Goal: Information Seeking & Learning: Learn about a topic

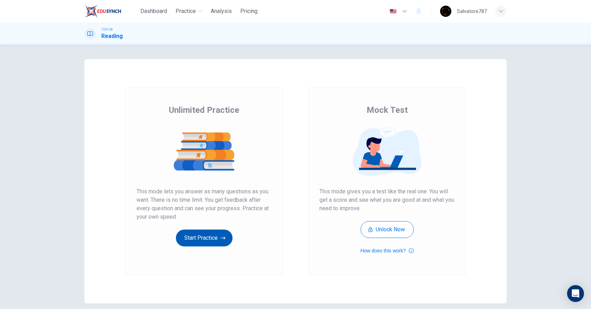
click at [192, 238] on button "Start Practice" at bounding box center [204, 238] width 57 height 17
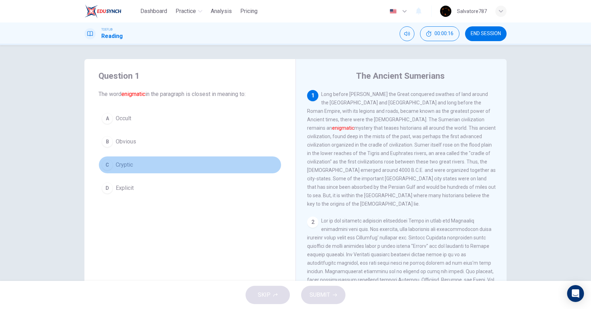
click at [126, 164] on span "Cryptic" at bounding box center [124, 165] width 17 height 8
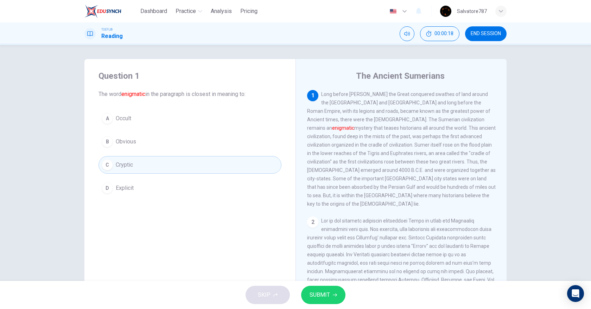
click at [316, 295] on span "SUBMIT" at bounding box center [320, 295] width 20 height 10
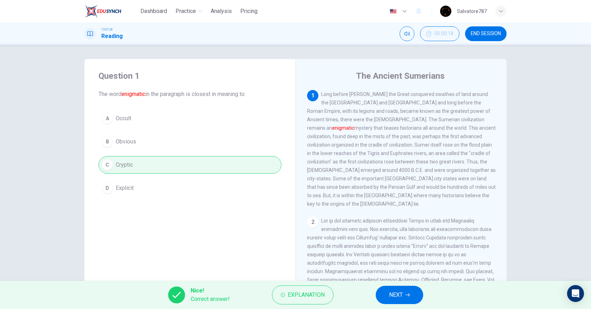
click at [385, 298] on button "NEXT" at bounding box center [400, 295] width 48 height 18
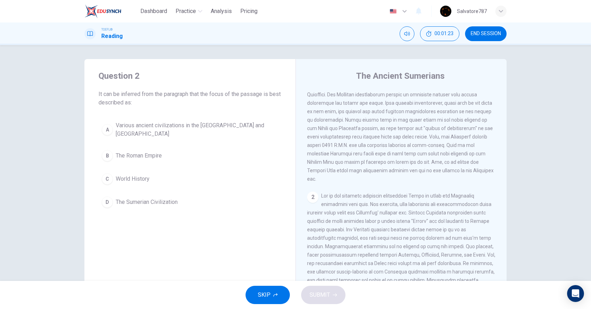
scroll to position [26, 0]
click at [177, 204] on span "The Sumerian Civilization" at bounding box center [147, 202] width 62 height 8
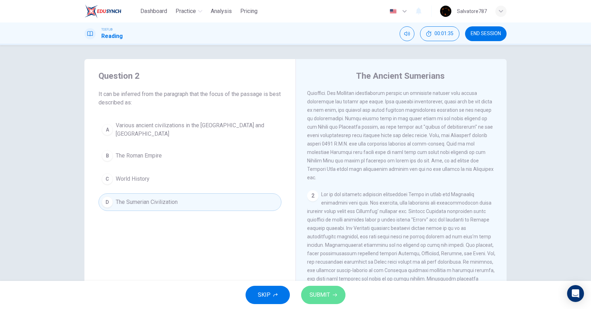
click at [327, 298] on span "SUBMIT" at bounding box center [320, 295] width 20 height 10
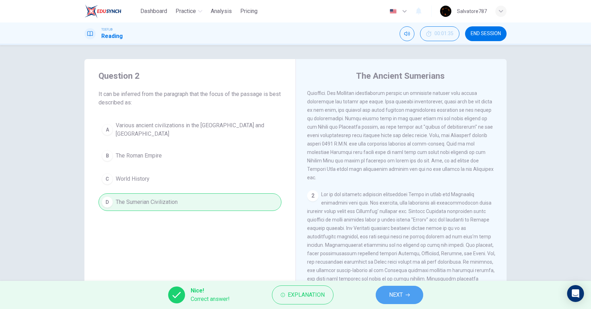
click at [389, 295] on span "NEXT" at bounding box center [396, 295] width 14 height 10
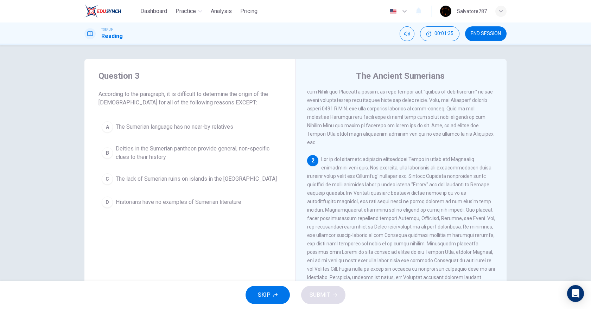
scroll to position [113, 0]
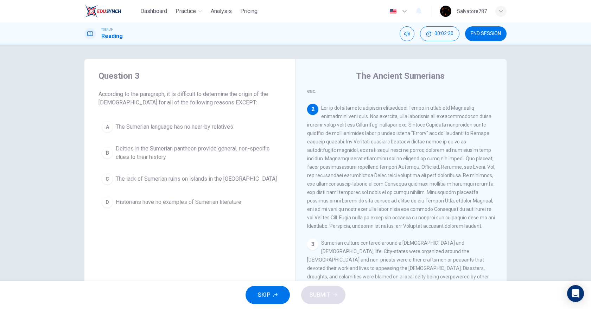
click at [456, 177] on span at bounding box center [401, 167] width 188 height 124
click at [173, 126] on span "The Sumerian language has no near-by relatives" at bounding box center [175, 127] width 118 height 8
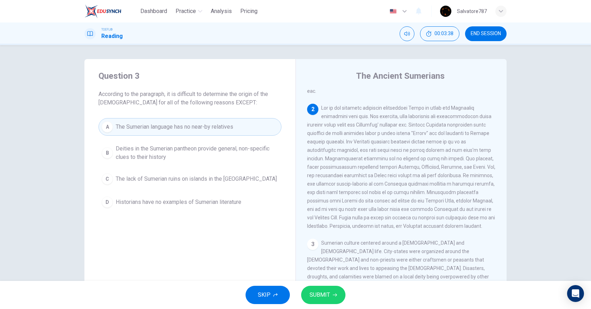
click at [338, 293] on button "SUBMIT" at bounding box center [323, 295] width 44 height 18
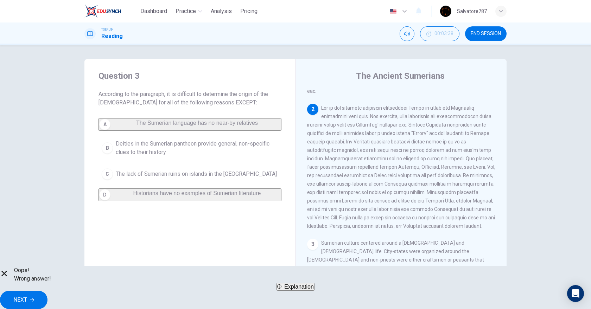
click at [48, 291] on button "NEXT" at bounding box center [24, 300] width 48 height 18
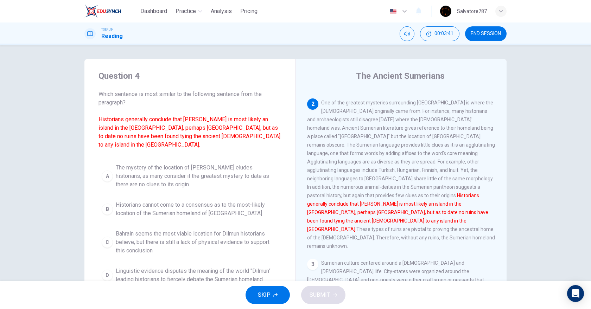
scroll to position [37, 0]
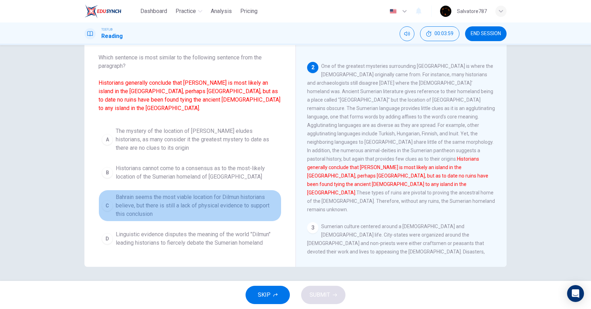
click at [253, 203] on span "Bahrain seems the most viable location for Dilmun historians believe, but there…" at bounding box center [197, 205] width 163 height 25
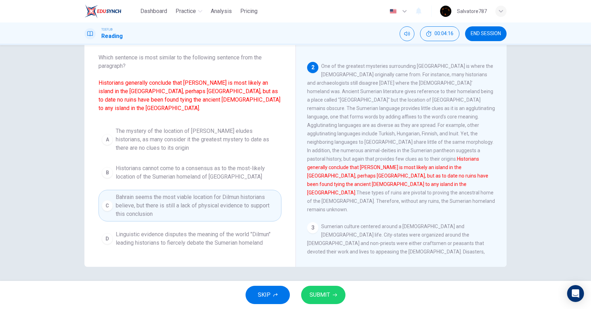
click at [318, 287] on button "SUBMIT" at bounding box center [323, 295] width 44 height 18
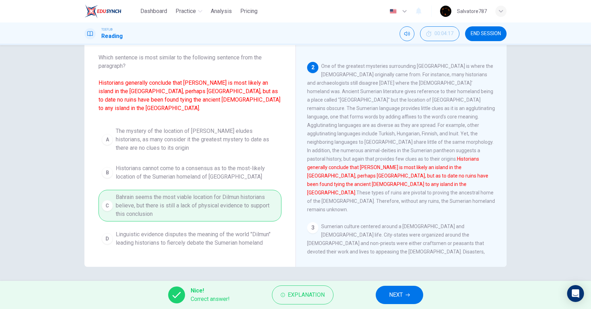
click at [386, 298] on button "NEXT" at bounding box center [400, 295] width 48 height 18
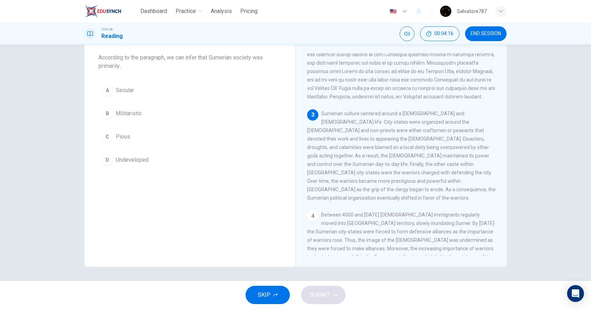
scroll to position [0, 0]
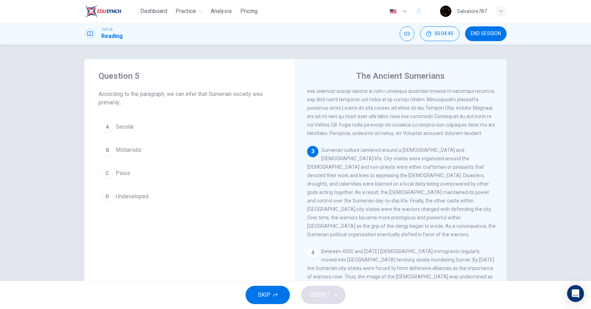
click at [125, 173] on span "Pious" at bounding box center [123, 173] width 14 height 8
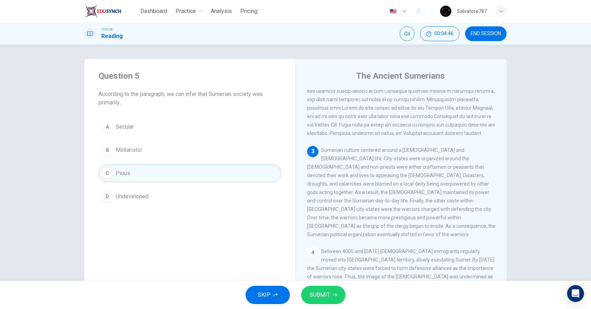
click at [332, 296] on button "SUBMIT" at bounding box center [323, 295] width 44 height 18
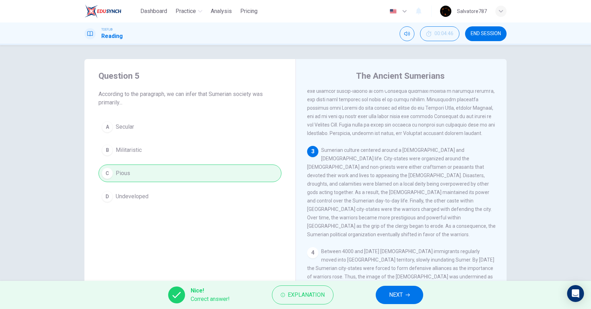
click at [411, 301] on button "NEXT" at bounding box center [400, 295] width 48 height 18
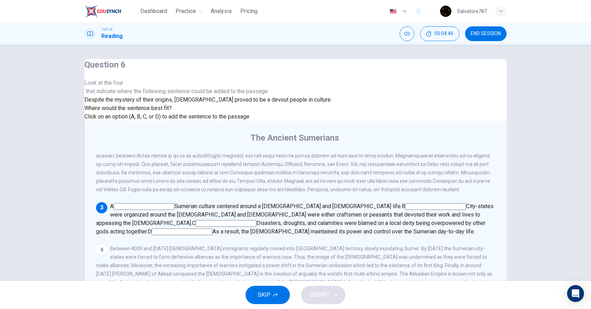
scroll to position [189, 0]
click at [114, 203] on span "A" at bounding box center [112, 206] width 4 height 7
click at [175, 203] on input at bounding box center [144, 206] width 61 height 7
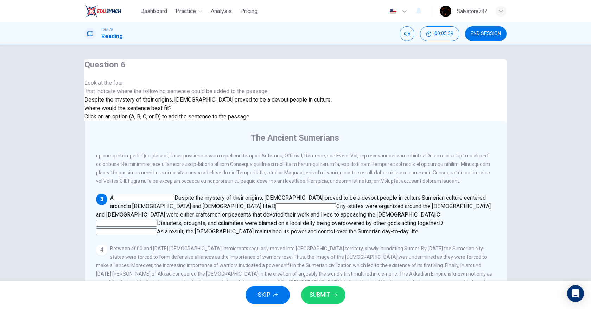
click at [316, 203] on input at bounding box center [306, 206] width 61 height 7
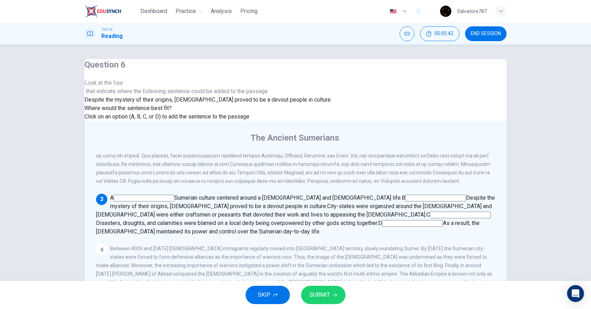
click at [175, 195] on input at bounding box center [144, 198] width 61 height 7
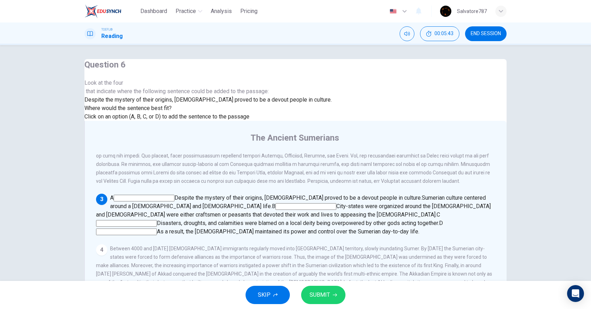
click at [328, 291] on span "SUBMIT" at bounding box center [320, 295] width 20 height 10
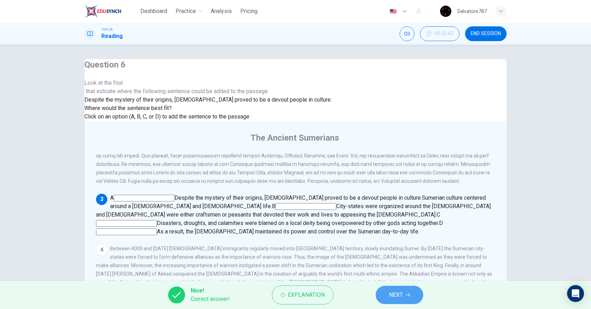
click at [413, 299] on button "NEXT" at bounding box center [400, 295] width 48 height 18
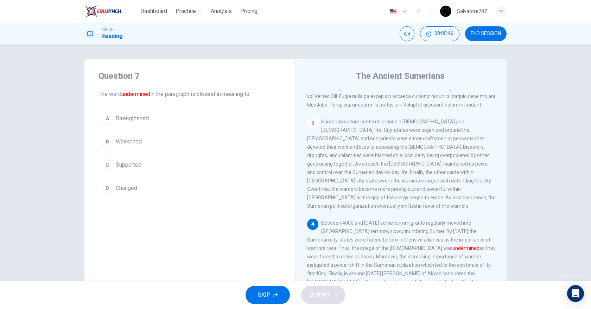
scroll to position [253, 0]
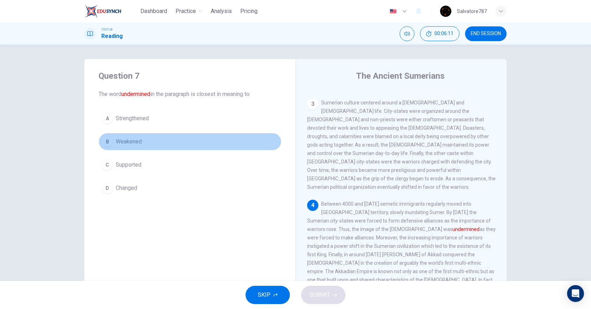
click at [145, 138] on button "B Weakened" at bounding box center [190, 142] width 183 height 18
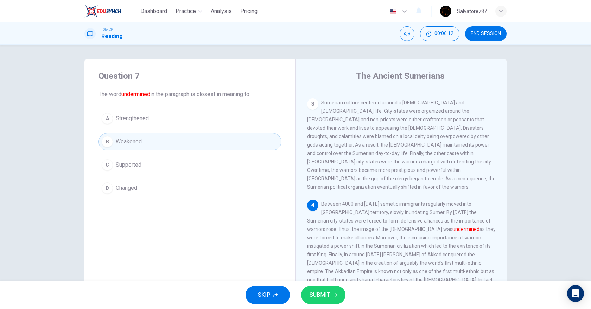
click at [347, 301] on div "SKIP SUBMIT" at bounding box center [295, 295] width 591 height 28
click at [337, 299] on button "SUBMIT" at bounding box center [323, 295] width 44 height 18
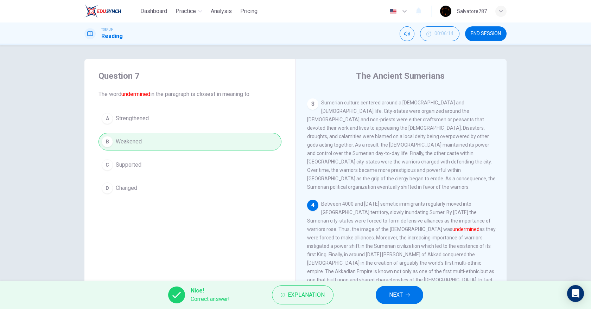
click at [384, 297] on button "NEXT" at bounding box center [400, 295] width 48 height 18
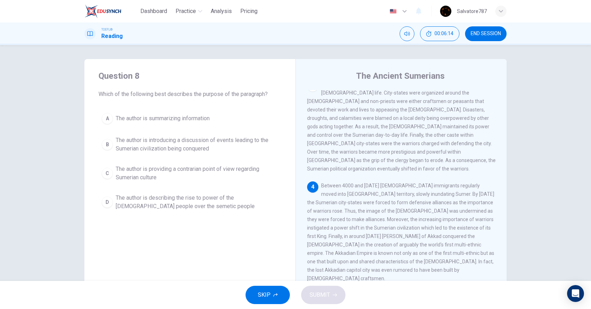
scroll to position [307, 0]
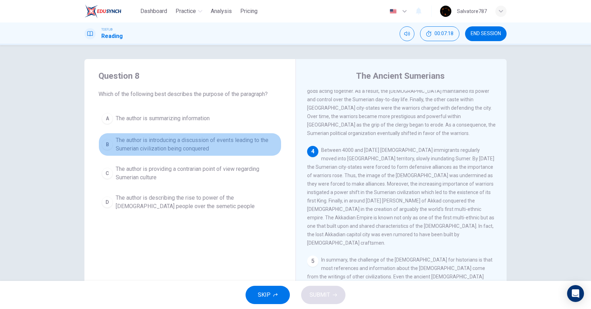
click at [146, 143] on span "The author is introducing a discussion of events leading to the Sumerian civili…" at bounding box center [197, 144] width 163 height 17
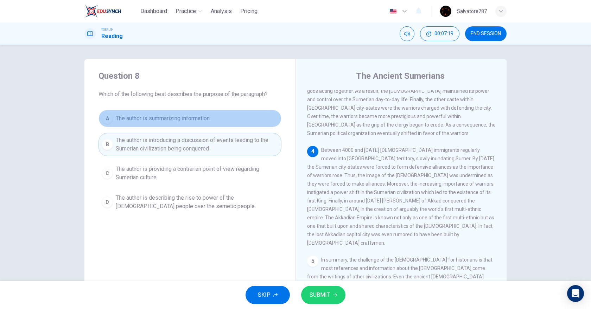
click at [144, 119] on span "The author is summarizing information" at bounding box center [163, 118] width 94 height 8
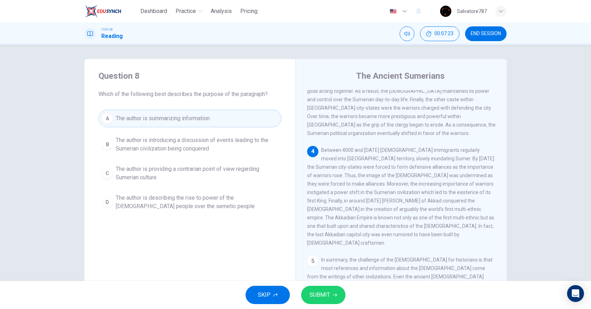
click at [166, 147] on span "The author is introducing a discussion of events leading to the Sumerian civili…" at bounding box center [197, 144] width 163 height 17
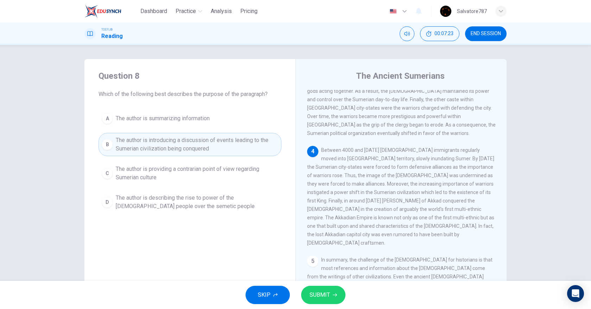
click at [165, 168] on span "The author is providing a contrarian point of view regarding Sumerian culture" at bounding box center [197, 173] width 163 height 17
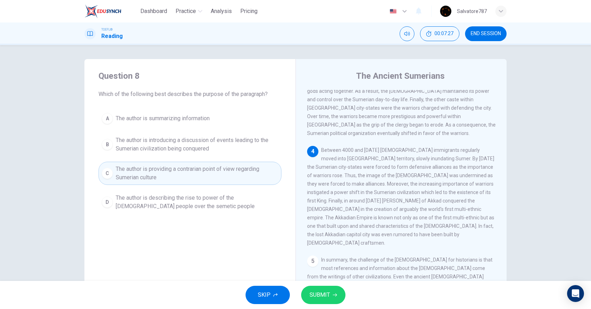
click at [215, 208] on span "The author is describing the rise to power of the [DEMOGRAPHIC_DATA] people ove…" at bounding box center [197, 202] width 163 height 17
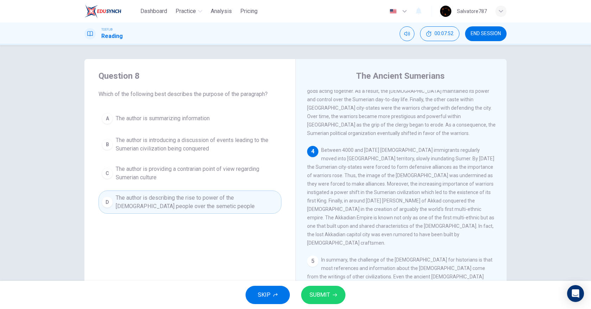
click at [170, 148] on span "The author is introducing a discussion of events leading to the Sumerian civili…" at bounding box center [197, 144] width 163 height 17
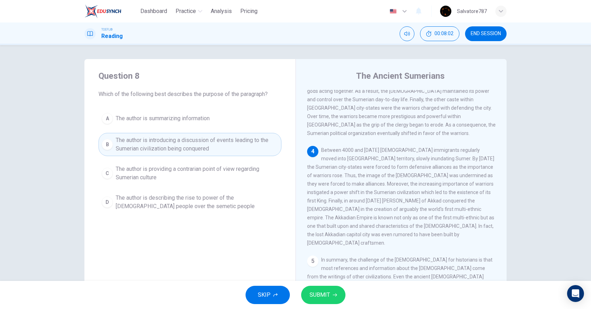
click at [305, 292] on button "SUBMIT" at bounding box center [323, 295] width 44 height 18
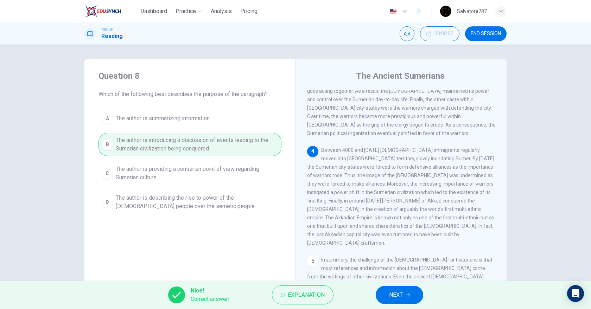
click at [392, 288] on button "NEXT" at bounding box center [400, 295] width 48 height 18
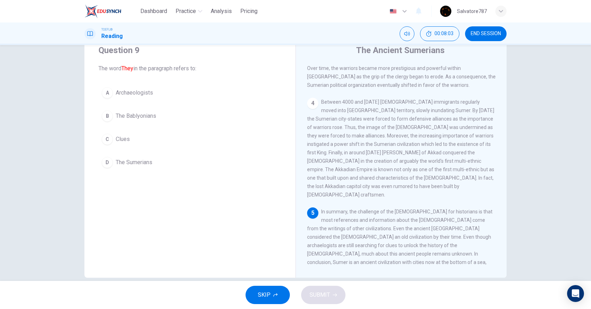
scroll to position [37, 0]
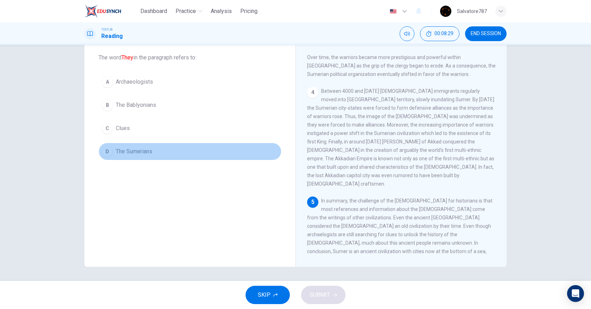
click at [152, 156] on button "D The Sumerians" at bounding box center [190, 152] width 183 height 18
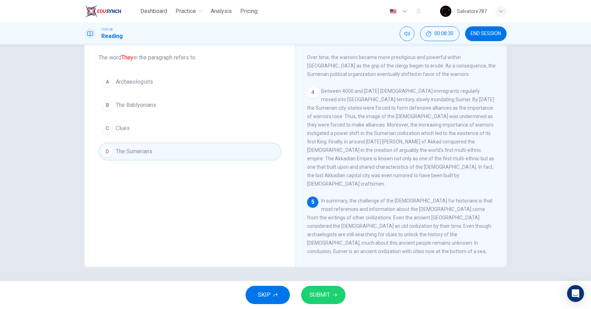
click at [317, 288] on button "SUBMIT" at bounding box center [323, 295] width 44 height 18
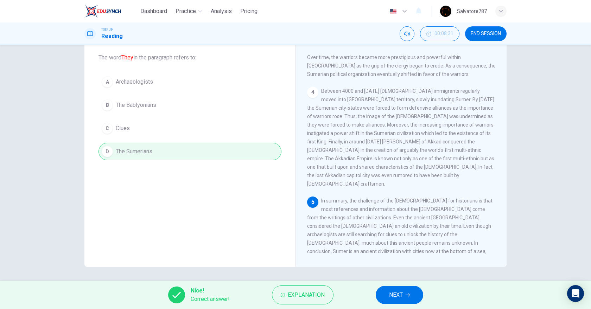
click at [392, 290] on span "NEXT" at bounding box center [396, 295] width 14 height 10
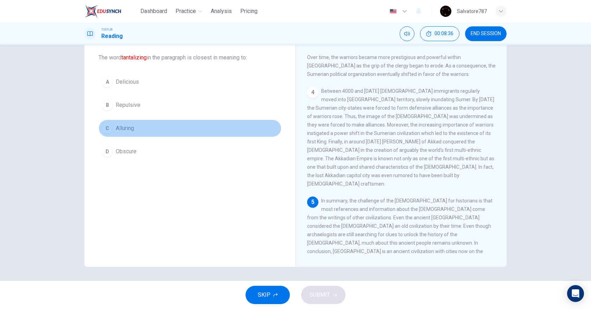
click at [123, 125] on span "Alluring" at bounding box center [125, 128] width 18 height 8
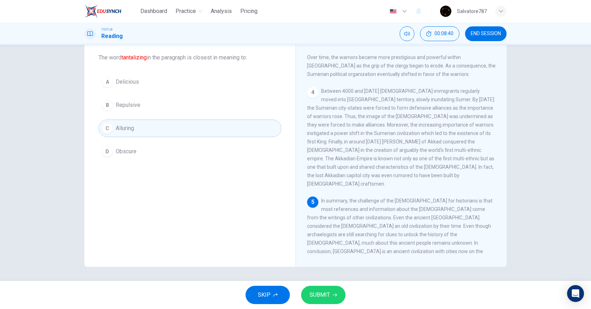
click at [336, 291] on button "SUBMIT" at bounding box center [323, 295] width 44 height 18
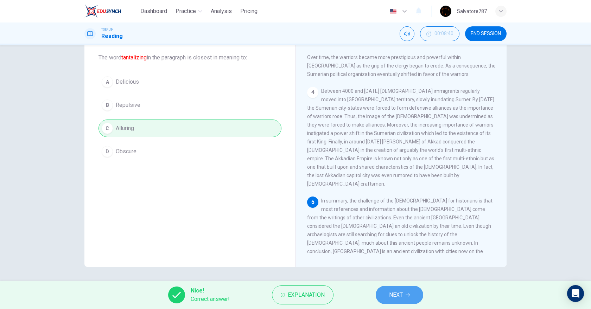
click at [380, 292] on button "NEXT" at bounding box center [400, 295] width 48 height 18
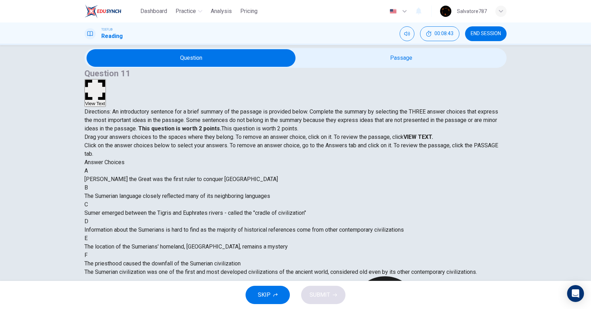
scroll to position [0, 0]
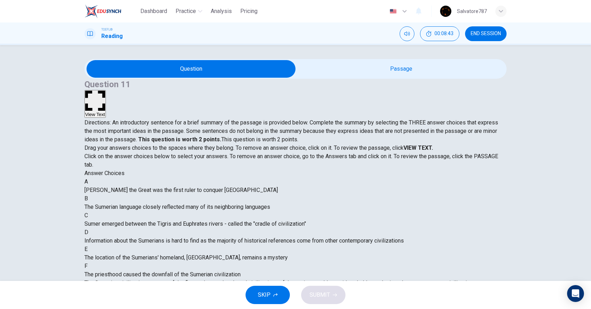
click at [106, 90] on button "View Text" at bounding box center [94, 104] width 21 height 28
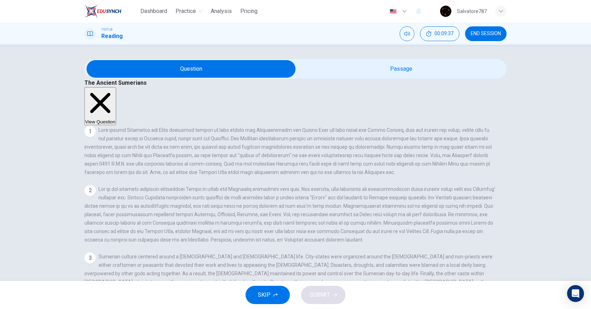
drag, startPoint x: 494, startPoint y: 161, endPoint x: 494, endPoint y: 165, distance: 4.3
click at [494, 165] on div "View Question 1 2 3 Sumerian culture centered around a [DEMOGRAPHIC_DATA] and […" at bounding box center [294, 188] width 420 height 202
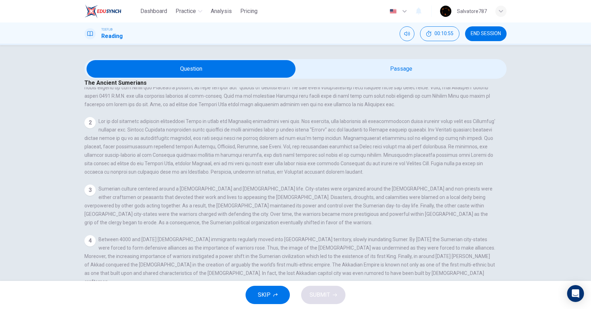
scroll to position [37, 0]
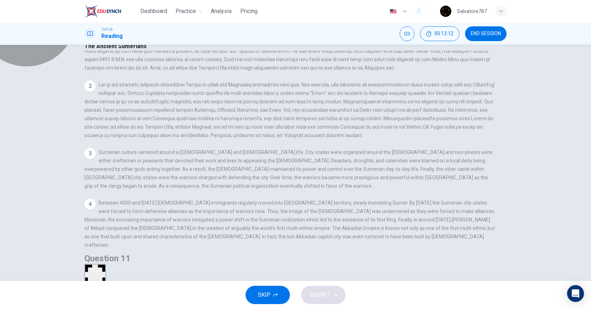
click at [116, 21] on button "View Question" at bounding box center [100, 2] width 32 height 38
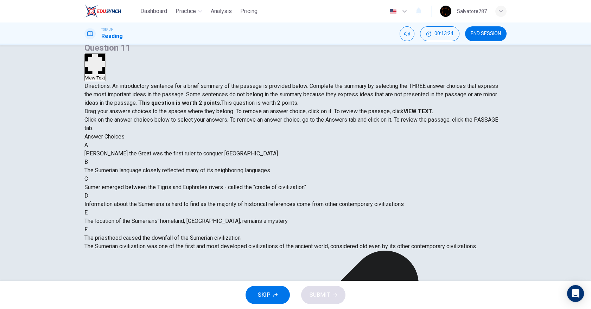
scroll to position [42, 0]
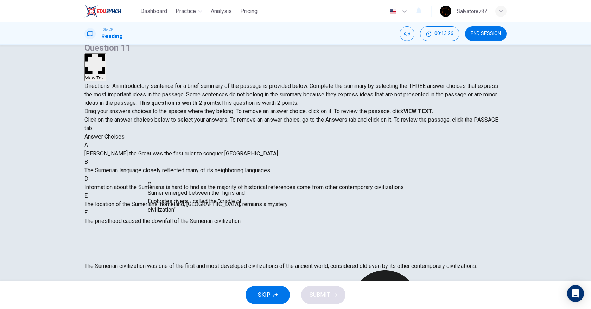
drag, startPoint x: 173, startPoint y: 204, endPoint x: 251, endPoint y: 199, distance: 78.3
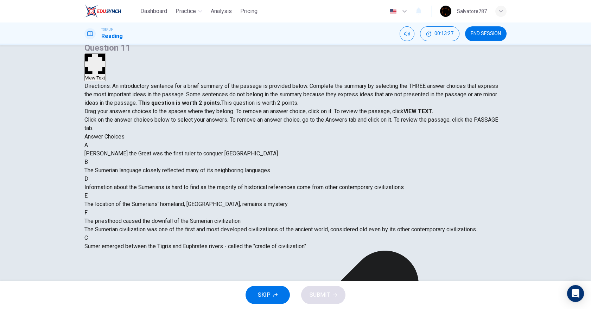
scroll to position [84, 0]
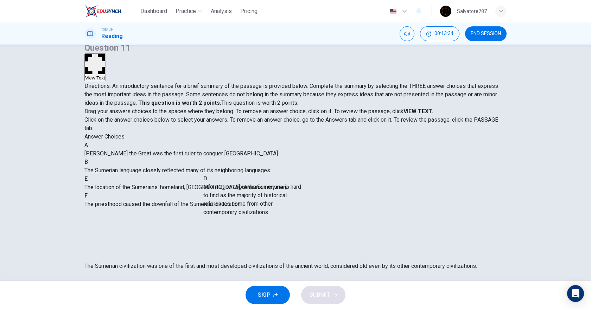
drag, startPoint x: 154, startPoint y: 169, endPoint x: 269, endPoint y: 205, distance: 120.5
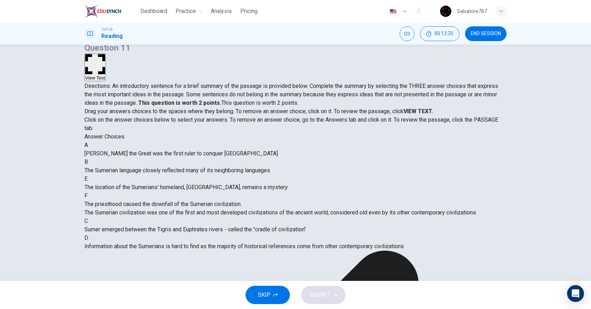
scroll to position [46, 0]
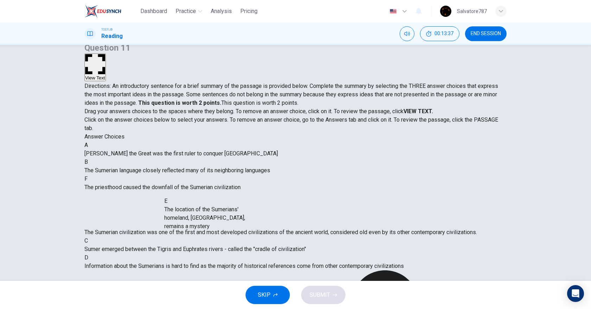
drag, startPoint x: 170, startPoint y: 203, endPoint x: 277, endPoint y: 228, distance: 109.2
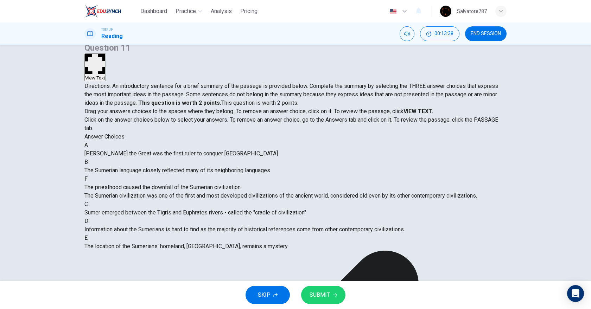
scroll to position [4, 0]
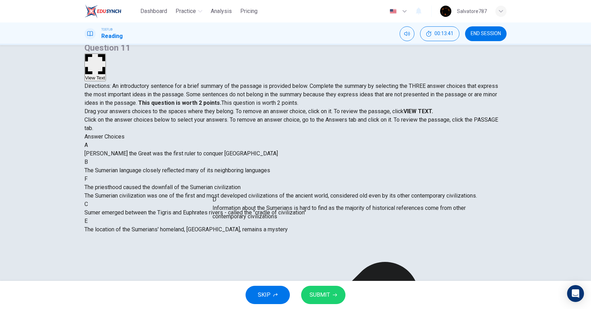
drag, startPoint x: 244, startPoint y: 210, endPoint x: 257, endPoint y: 205, distance: 13.9
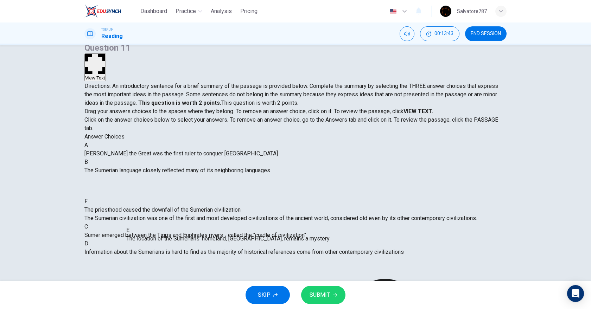
drag, startPoint x: 265, startPoint y: 242, endPoint x: 163, endPoint y: 241, distance: 101.3
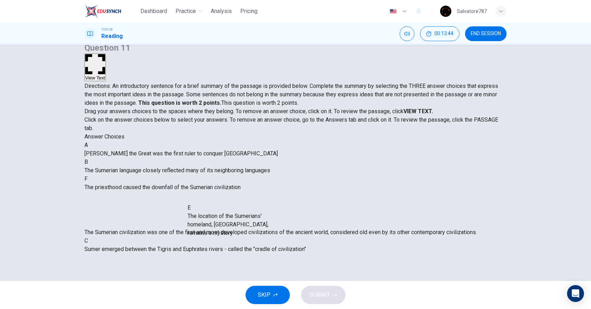
drag, startPoint x: 187, startPoint y: 249, endPoint x: 280, endPoint y: 235, distance: 94.7
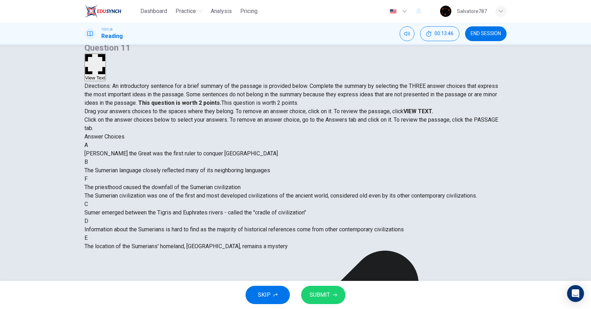
drag, startPoint x: 239, startPoint y: 211, endPoint x: 233, endPoint y: 215, distance: 6.8
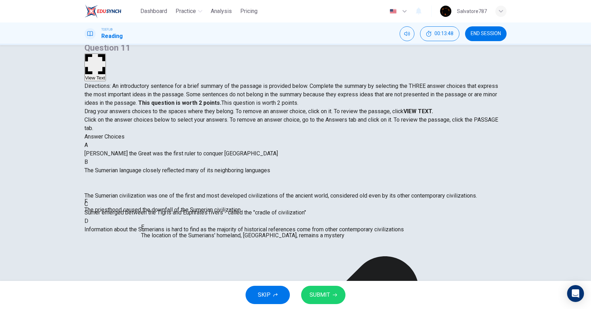
scroll to position [5, 0]
drag, startPoint x: 207, startPoint y: 242, endPoint x: 140, endPoint y: 226, distance: 69.0
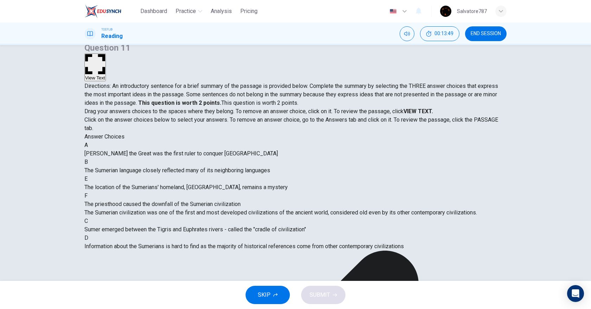
drag, startPoint x: 149, startPoint y: 245, endPoint x: 152, endPoint y: 242, distance: 4.2
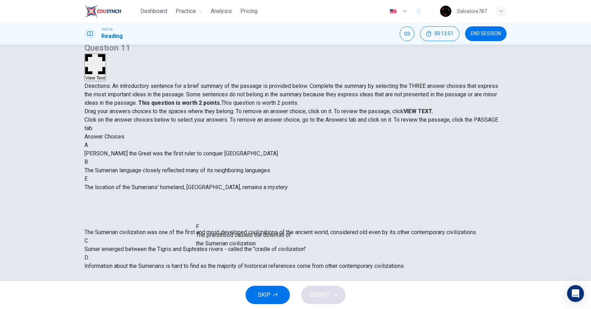
drag, startPoint x: 154, startPoint y: 240, endPoint x: 271, endPoint y: 240, distance: 117.5
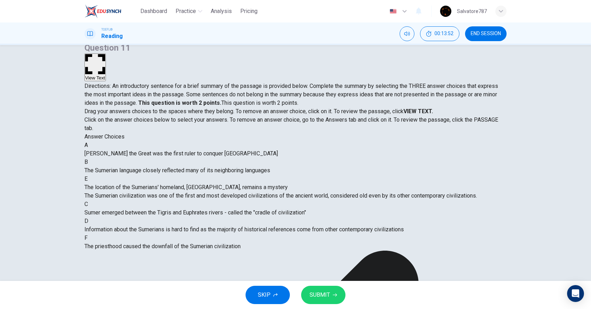
scroll to position [4, 0]
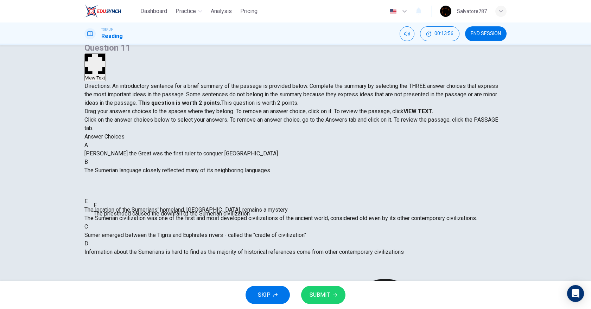
drag, startPoint x: 250, startPoint y: 242, endPoint x: 120, endPoint y: 214, distance: 132.9
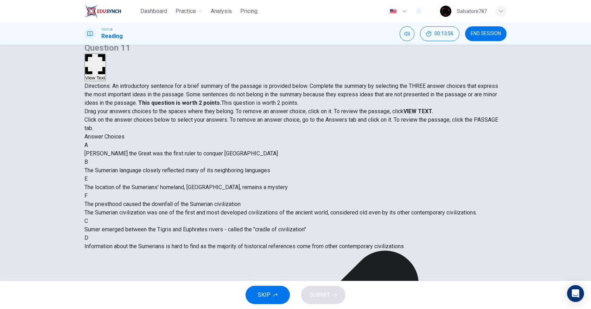
scroll to position [46, 0]
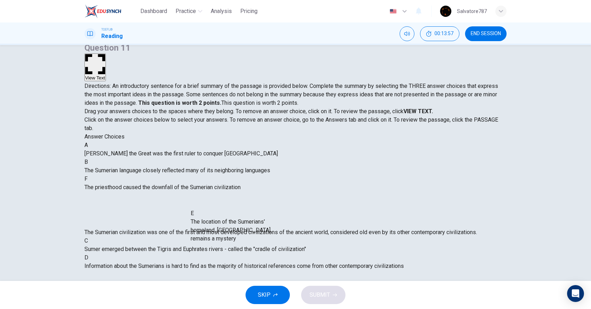
drag, startPoint x: 141, startPoint y: 203, endPoint x: 254, endPoint y: 237, distance: 118.1
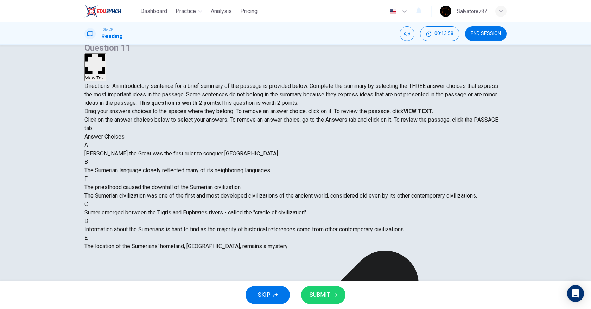
scroll to position [0, 0]
click at [318, 290] on span "SUBMIT" at bounding box center [320, 295] width 20 height 10
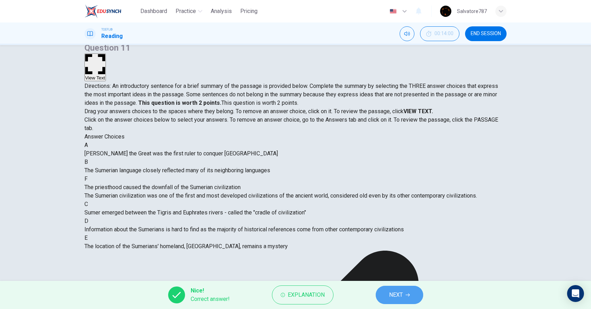
click at [402, 296] on span "NEXT" at bounding box center [396, 295] width 14 height 10
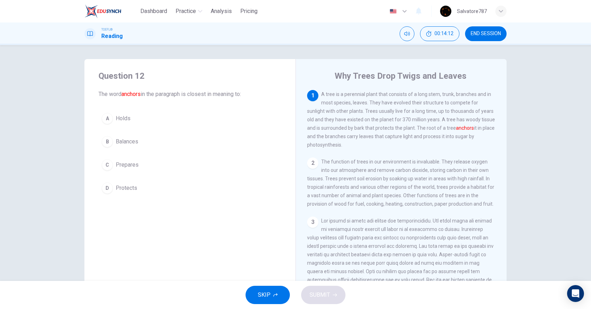
click at [131, 114] on button "A Holds" at bounding box center [190, 119] width 183 height 18
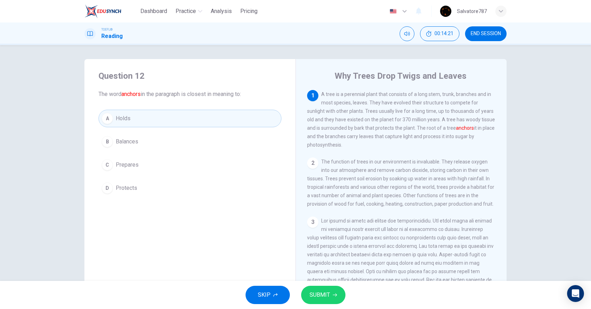
click at [332, 292] on button "SUBMIT" at bounding box center [323, 295] width 44 height 18
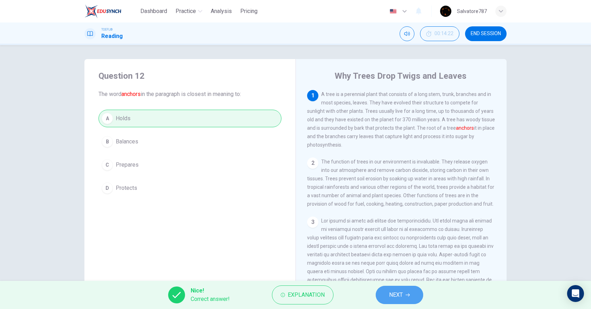
click at [397, 296] on span "NEXT" at bounding box center [396, 295] width 14 height 10
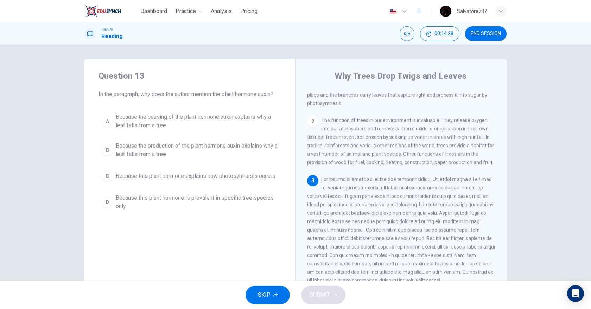
scroll to position [127, 0]
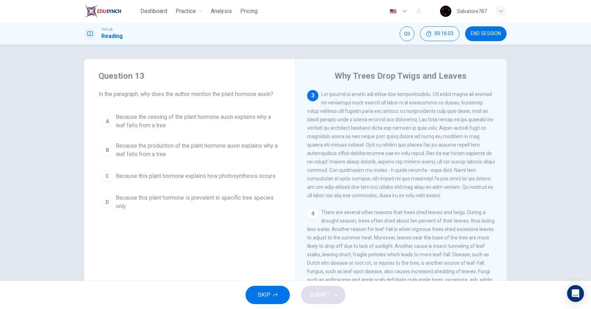
click at [255, 124] on span "Because the ceasing of the plant hormone auxin explains why a leaf falls from a…" at bounding box center [197, 121] width 163 height 17
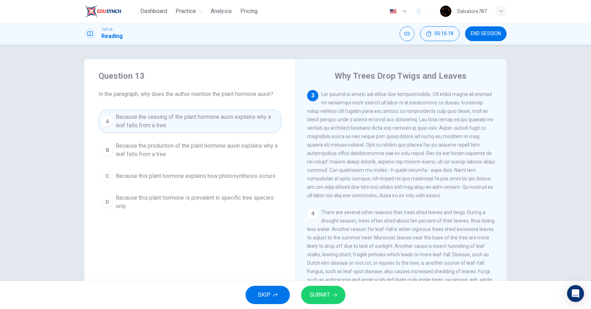
click at [209, 157] on span "Because the production of the plant hormone auxin explains why a leaf falls fro…" at bounding box center [197, 150] width 163 height 17
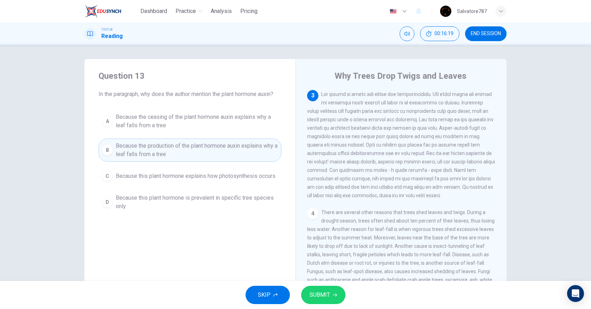
click at [213, 116] on span "Because the ceasing of the plant hormone auxin explains why a leaf falls from a…" at bounding box center [197, 121] width 163 height 17
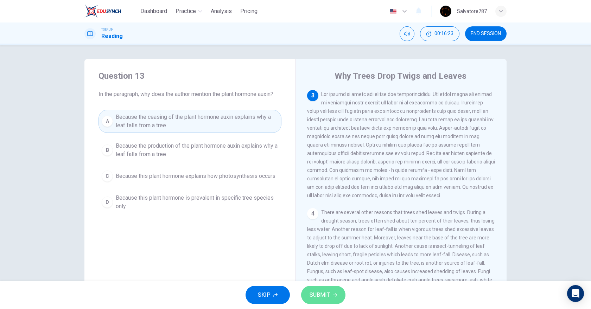
click at [325, 295] on span "SUBMIT" at bounding box center [320, 295] width 20 height 10
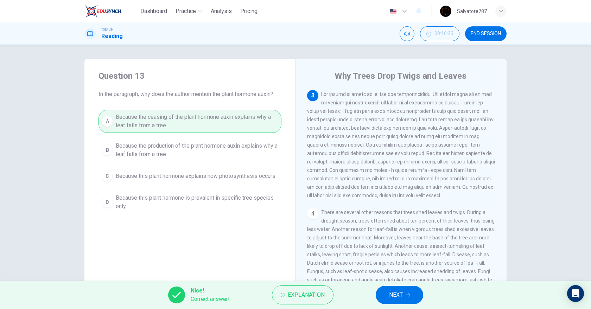
click at [381, 298] on button "NEXT" at bounding box center [400, 295] width 48 height 18
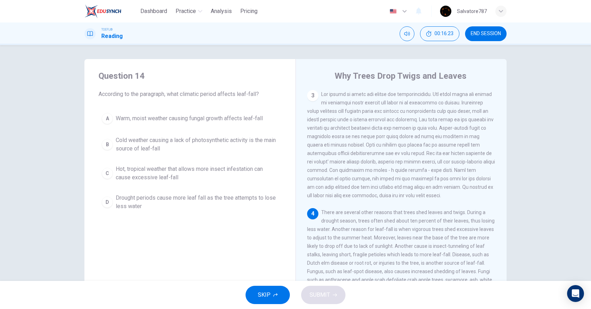
scroll to position [197, 0]
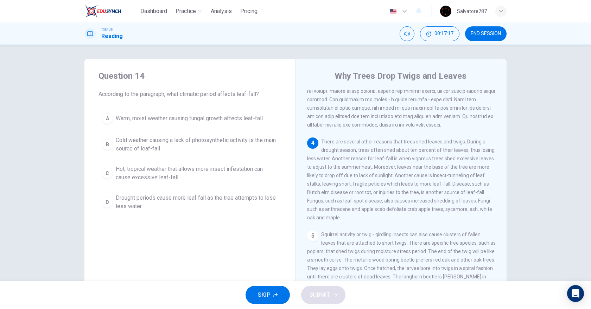
click at [258, 216] on div "Question 14 According to the paragraph, what climatic period affects leaf-fall?…" at bounding box center [189, 142] width 211 height 166
click at [257, 201] on span "Drought periods cause more leaf fall as the tree attempts to lose less water" at bounding box center [197, 202] width 163 height 17
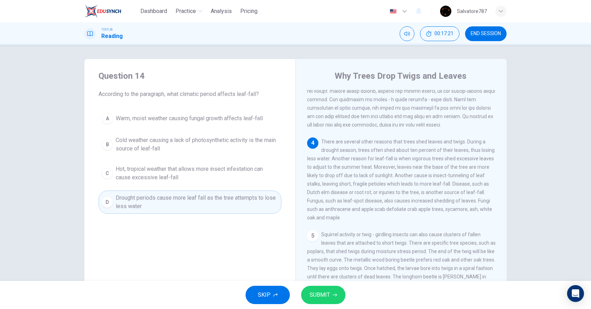
click at [326, 293] on span "SUBMIT" at bounding box center [320, 295] width 20 height 10
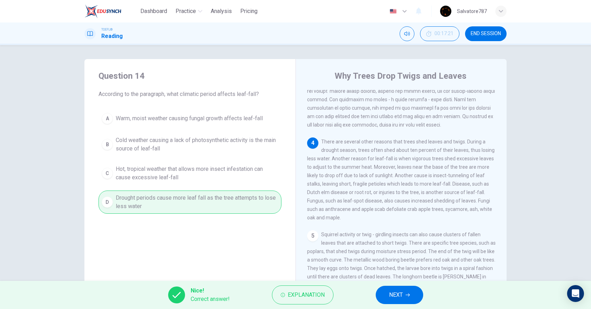
click at [386, 289] on button "NEXT" at bounding box center [400, 295] width 48 height 18
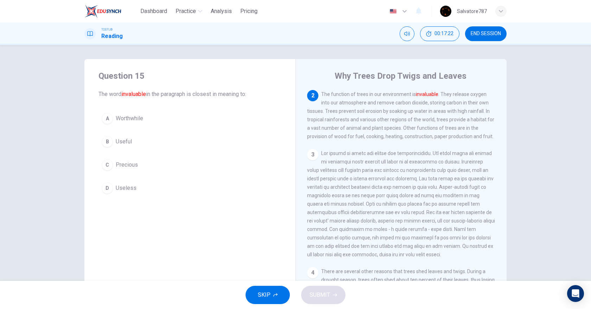
scroll to position [25, 0]
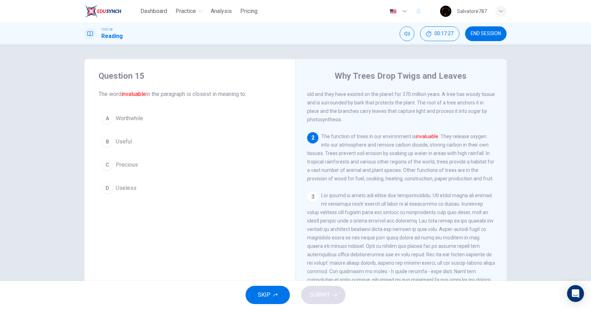
click at [122, 163] on span "Precious" at bounding box center [127, 165] width 22 height 8
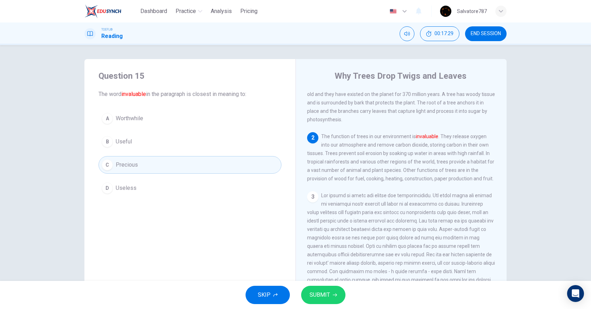
click at [323, 295] on span "SUBMIT" at bounding box center [320, 295] width 20 height 10
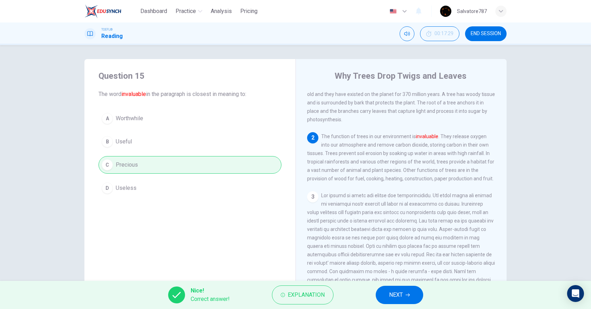
click at [392, 295] on span "NEXT" at bounding box center [396, 295] width 14 height 10
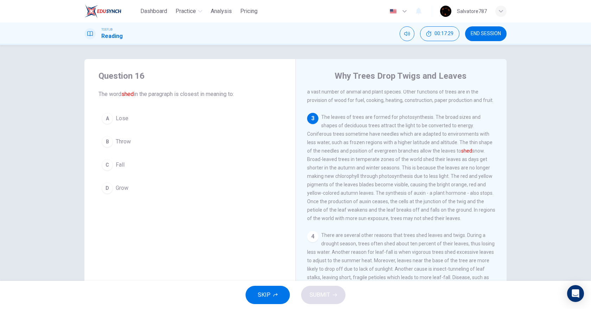
scroll to position [105, 0]
click at [126, 143] on span "Throw" at bounding box center [123, 142] width 15 height 8
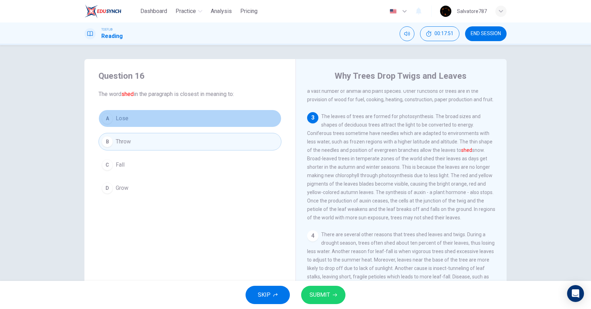
click at [121, 114] on span "Lose" at bounding box center [122, 118] width 13 height 8
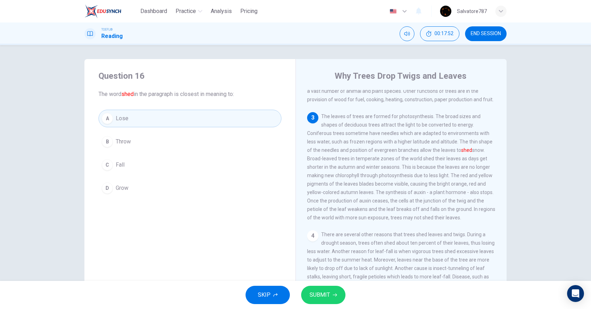
click at [204, 143] on button "B Throw" at bounding box center [190, 142] width 183 height 18
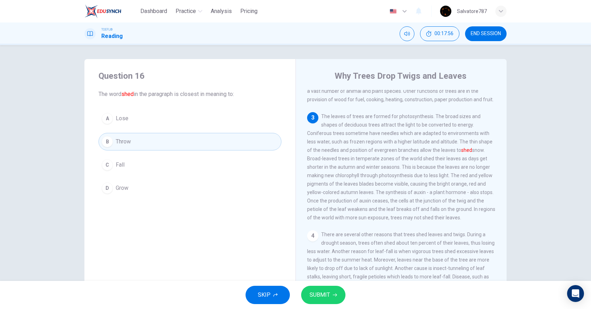
click at [197, 128] on div "A Lose B Throw C Fall D Grow" at bounding box center [190, 153] width 183 height 87
click at [192, 116] on button "A Lose" at bounding box center [190, 119] width 183 height 18
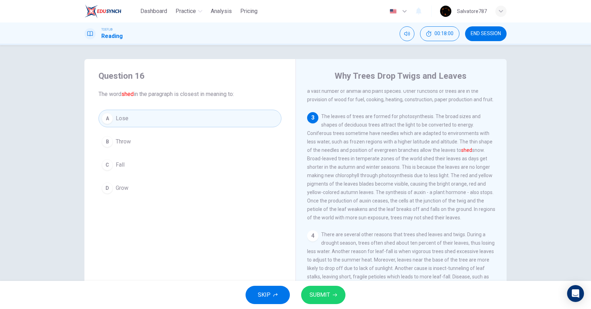
click at [310, 281] on div "SKIP SUBMIT" at bounding box center [295, 295] width 591 height 28
click at [317, 299] on span "SUBMIT" at bounding box center [320, 295] width 20 height 10
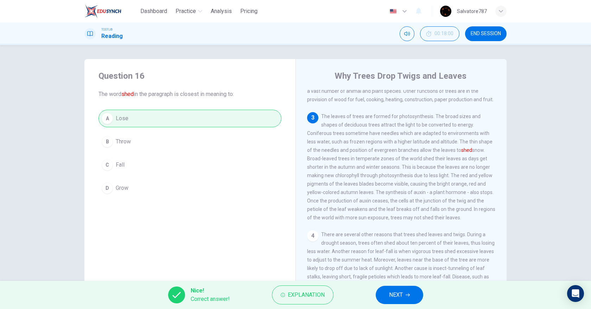
click at [385, 294] on button "NEXT" at bounding box center [400, 295] width 48 height 18
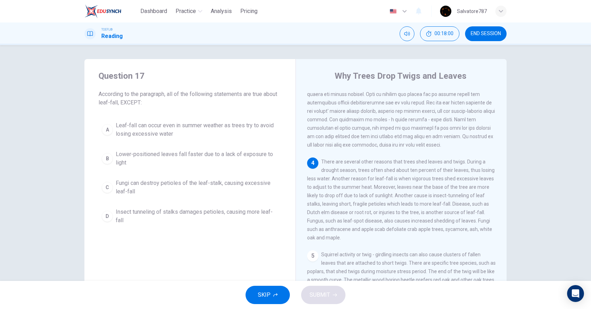
scroll to position [197, 0]
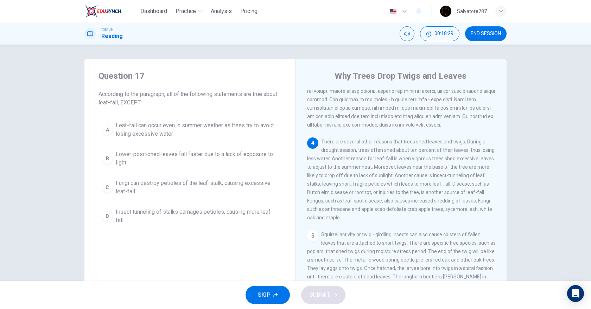
click at [188, 132] on span "Leaf-fall can occur even in summer weather as trees try to avoid losing excessi…" at bounding box center [197, 129] width 163 height 17
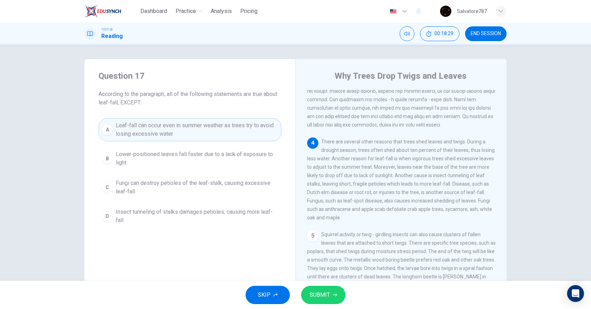
click at [188, 132] on span "Leaf-fall can occur even in summer weather as trees try to avoid losing excessi…" at bounding box center [197, 129] width 163 height 17
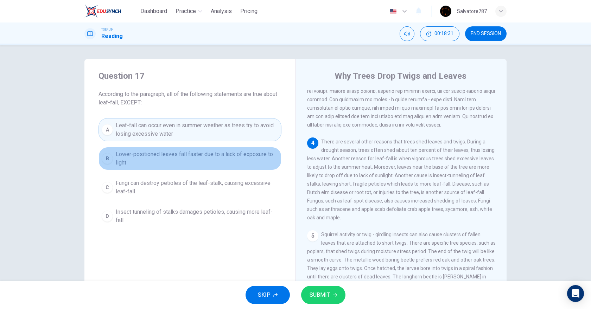
click at [216, 160] on span "Lower-positioned leaves fall faster due to a lack of exposure to light" at bounding box center [197, 158] width 163 height 17
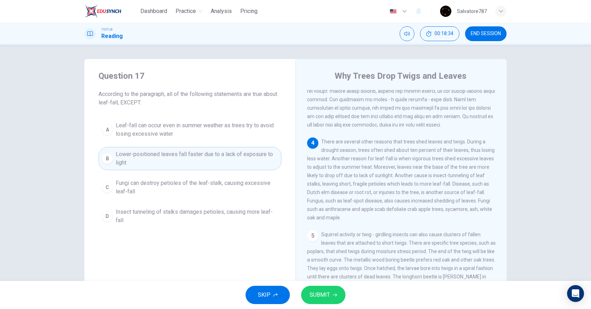
click at [217, 185] on span "Fungi can destroy petioles of the leaf-stalk, causing excessive leaf-fall" at bounding box center [197, 187] width 163 height 17
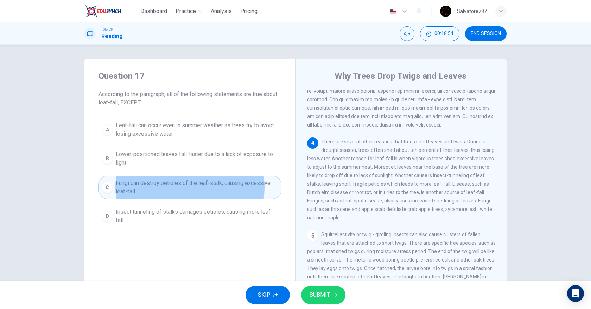
click at [213, 199] on div "A Leaf-fall can occur even in summer weather as trees try to avoid losing exces…" at bounding box center [190, 173] width 183 height 110
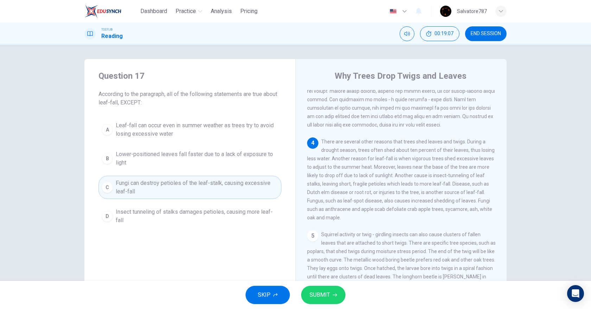
click at [325, 283] on div "SKIP SUBMIT" at bounding box center [295, 295] width 591 height 28
click at [325, 290] on button "SUBMIT" at bounding box center [323, 295] width 44 height 18
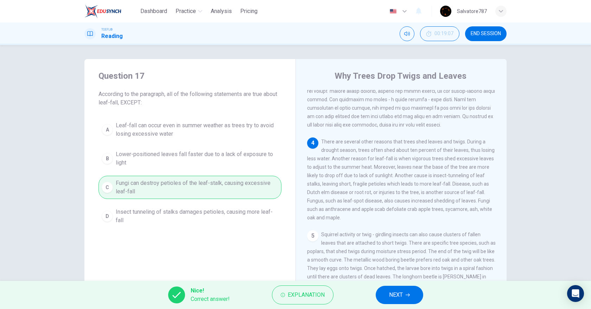
click at [390, 294] on span "NEXT" at bounding box center [396, 295] width 14 height 10
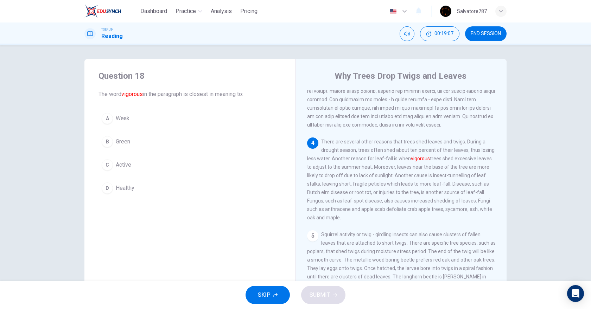
scroll to position [228, 0]
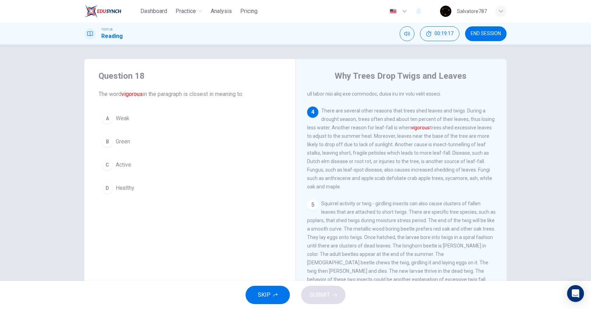
click at [163, 197] on div "Question 18 The word vigorous in the paragraph is closest in meaning to: A Weak…" at bounding box center [189, 133] width 211 height 149
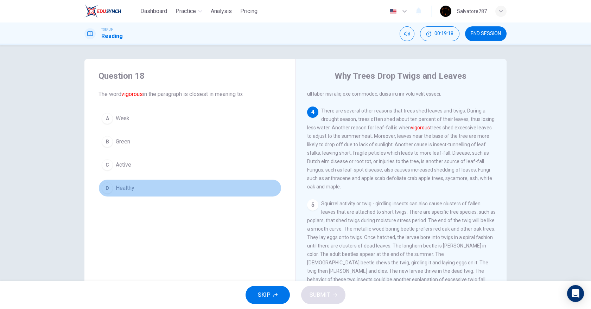
click at [164, 190] on button "D Healthy" at bounding box center [190, 188] width 183 height 18
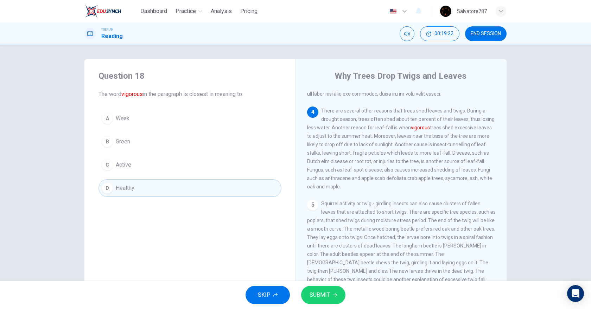
click at [332, 289] on button "SUBMIT" at bounding box center [323, 295] width 44 height 18
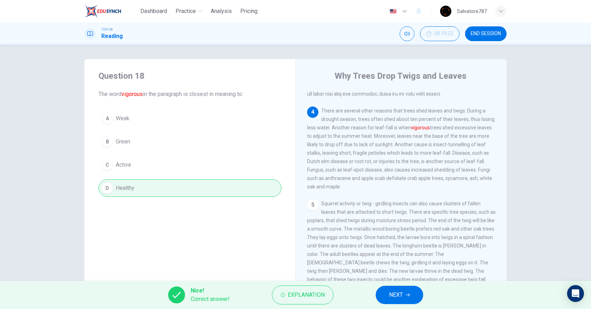
click at [391, 286] on button "NEXT" at bounding box center [400, 295] width 48 height 18
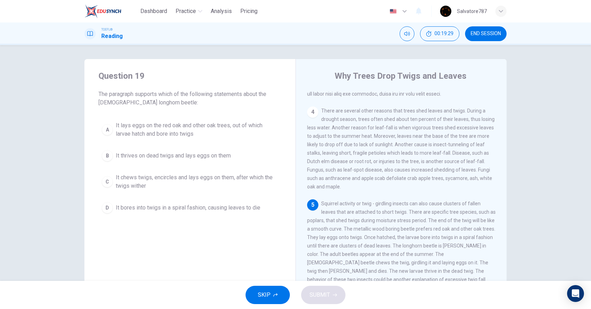
scroll to position [37, 0]
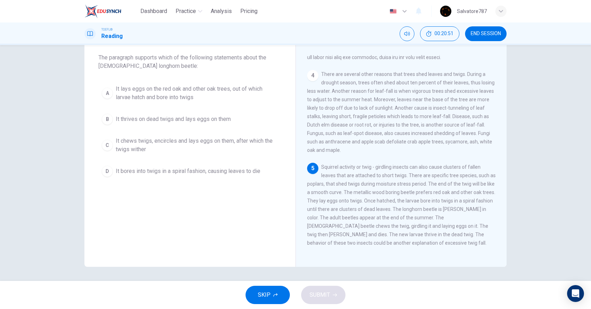
click at [185, 151] on span "It chews twigs, encircles and lays eggs on them, after which the twigs wither" at bounding box center [197, 145] width 163 height 17
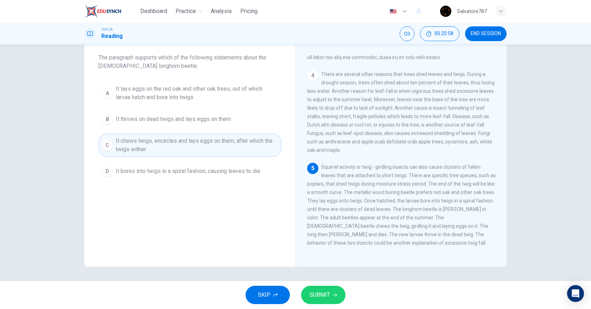
click at [329, 292] on span "SUBMIT" at bounding box center [320, 295] width 20 height 10
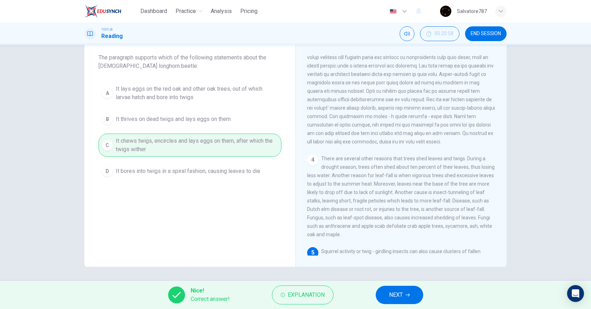
click at [392, 294] on span "NEXT" at bounding box center [396, 295] width 14 height 10
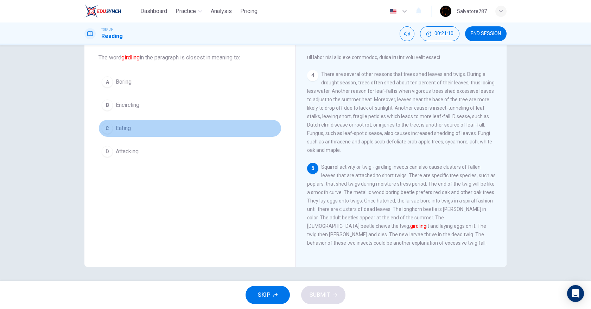
click at [136, 129] on button "C Eating" at bounding box center [190, 129] width 183 height 18
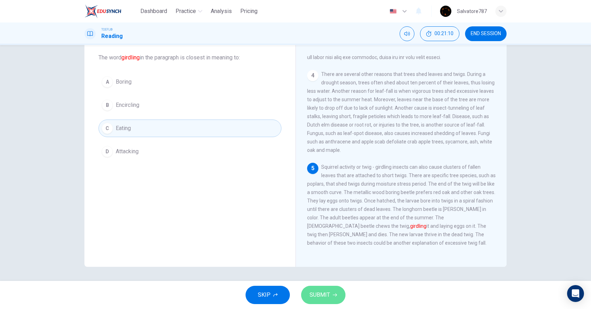
click at [336, 286] on button "SUBMIT" at bounding box center [323, 295] width 44 height 18
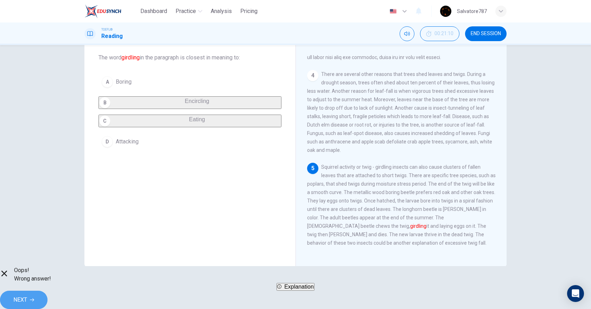
drag, startPoint x: 418, startPoint y: 299, endPoint x: 406, endPoint y: 293, distance: 13.4
click at [48, 293] on button "NEXT" at bounding box center [24, 300] width 48 height 18
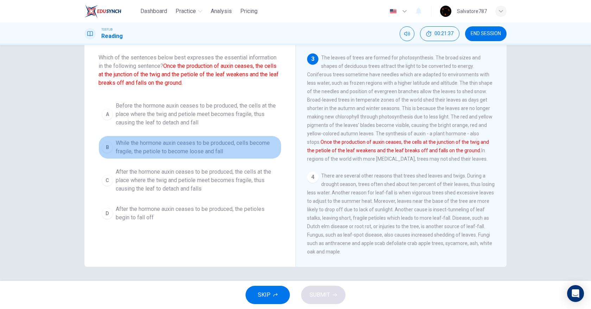
click at [261, 148] on span "While the hormone auxin ceases to be produced, cells become fragile, the petiol…" at bounding box center [197, 147] width 163 height 17
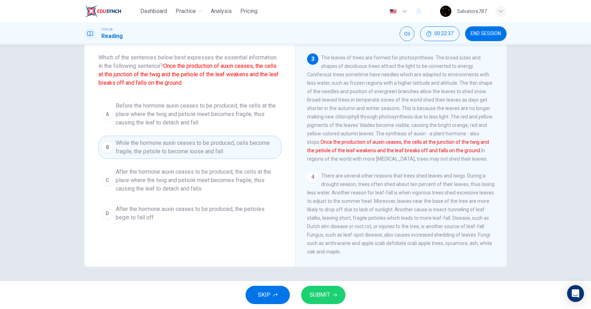
click at [211, 175] on span "After the hormone auxin ceases to be produced, the cells at the place where the…" at bounding box center [197, 180] width 163 height 25
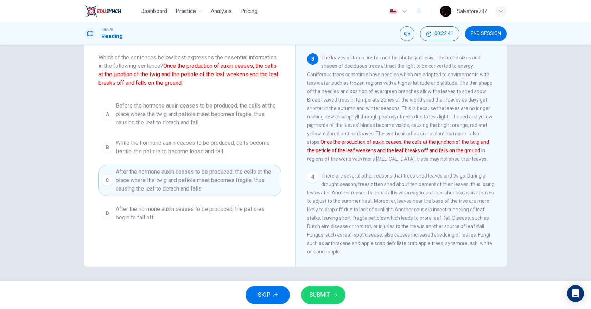
click at [320, 297] on span "SUBMIT" at bounding box center [320, 295] width 20 height 10
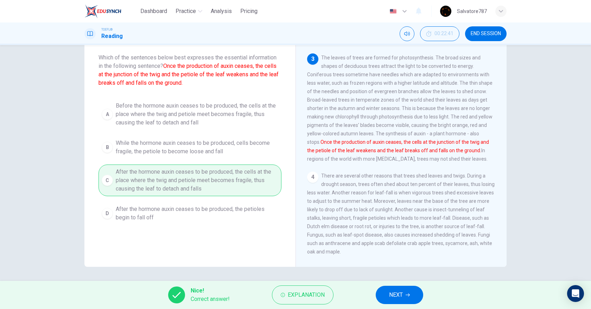
click at [382, 290] on button "NEXT" at bounding box center [400, 295] width 48 height 18
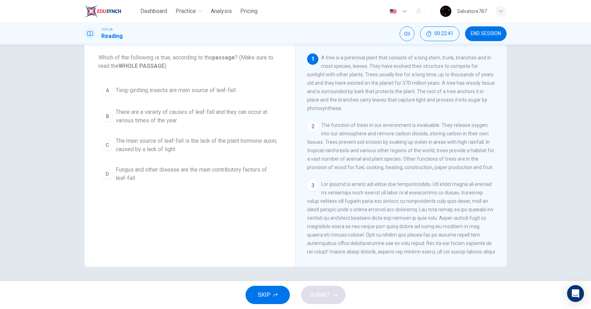
scroll to position [0, 0]
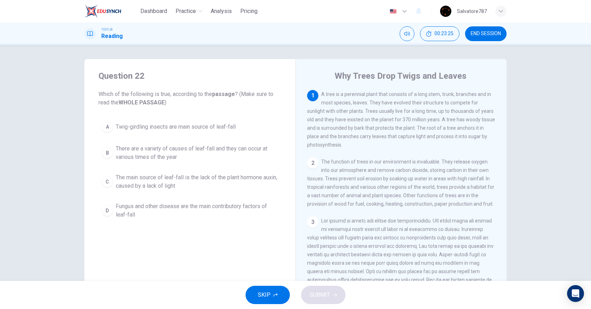
click at [185, 129] on span "Twig-girdling insects are main source of leaf-fall" at bounding box center [176, 127] width 120 height 8
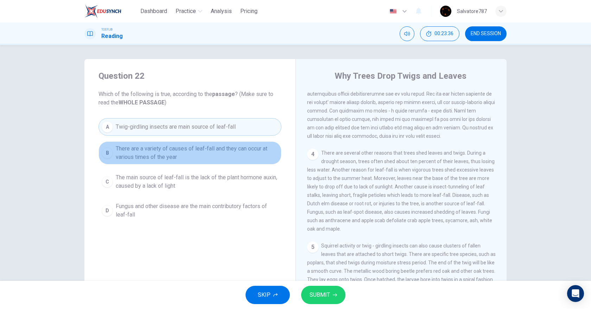
click at [217, 157] on span "There are a variety of causes of leaf-fall and they can occur at various times …" at bounding box center [197, 153] width 163 height 17
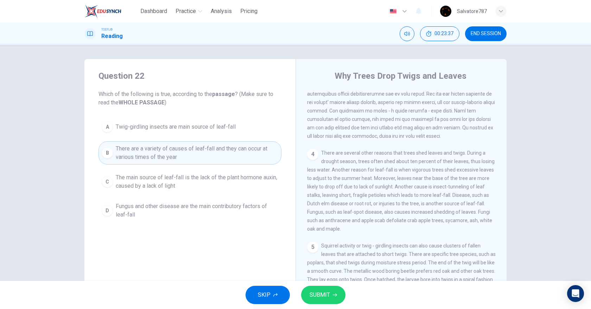
click at [204, 132] on button "A Twig-girdling insects are main source of leaf-fall" at bounding box center [190, 127] width 183 height 18
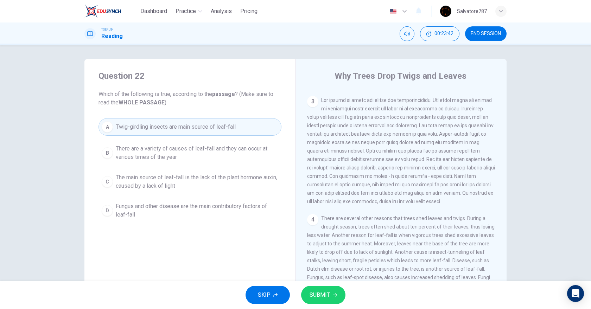
scroll to position [102, 0]
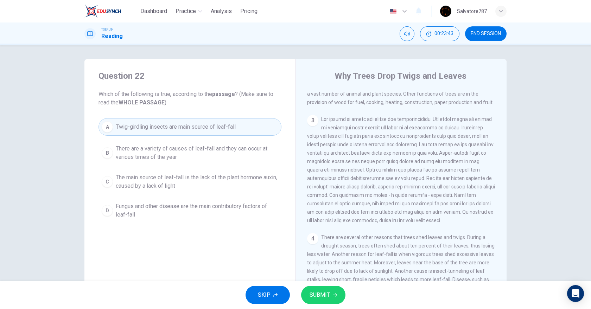
click at [219, 208] on span "Fungus and other disease are the main contributory factors of leaf-fall" at bounding box center [197, 210] width 163 height 17
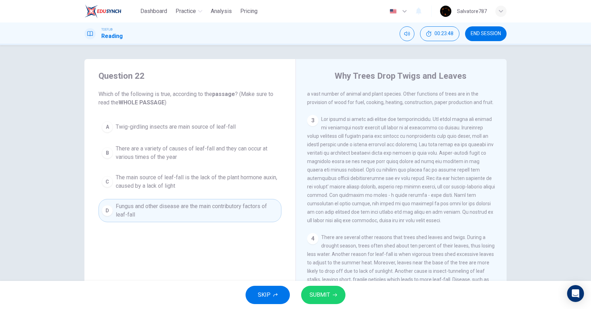
click at [205, 187] on span "The main source of leaf-fall is the lack of the plant hormone auxin, caused by …" at bounding box center [197, 181] width 163 height 17
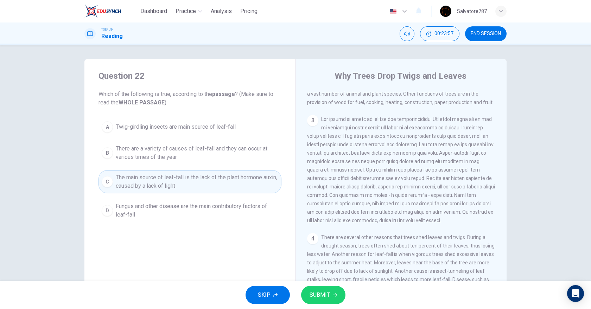
click at [170, 156] on span "There are a variety of causes of leaf-fall and they can occur at various times …" at bounding box center [197, 153] width 163 height 17
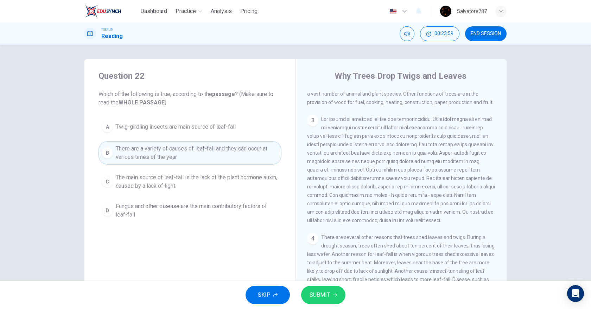
click at [319, 291] on span "SUBMIT" at bounding box center [320, 295] width 20 height 10
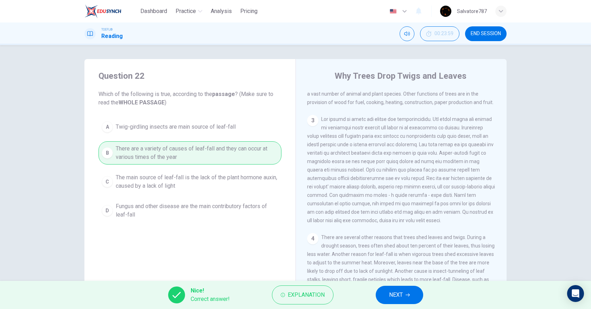
click at [380, 294] on button "NEXT" at bounding box center [400, 295] width 48 height 18
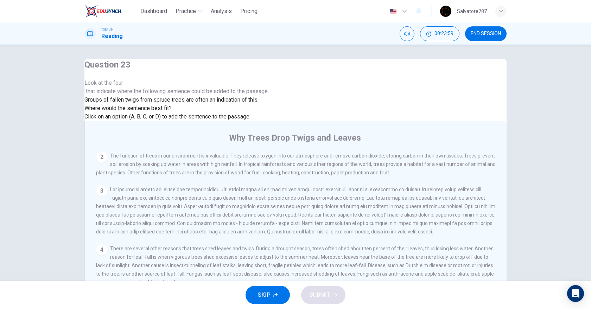
scroll to position [251, 0]
click at [175, 296] on input at bounding box center [144, 299] width 61 height 7
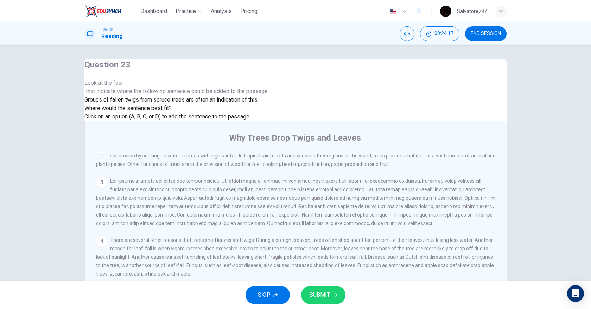
click at [313, 296] on input at bounding box center [282, 299] width 61 height 7
click at [250, 305] on input at bounding box center [219, 308] width 61 height 7
click at [372, 305] on input at bounding box center [394, 308] width 61 height 7
click at [171, 296] on input at bounding box center [140, 299] width 61 height 7
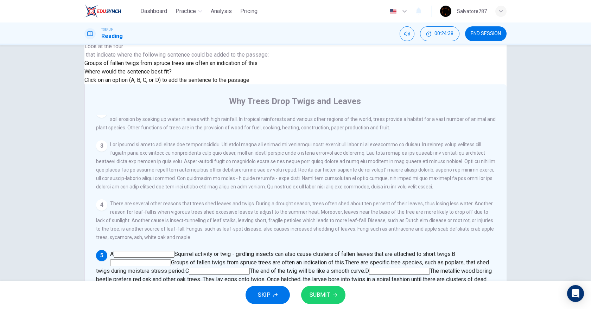
click at [336, 295] on icon "button" at bounding box center [335, 295] width 4 height 3
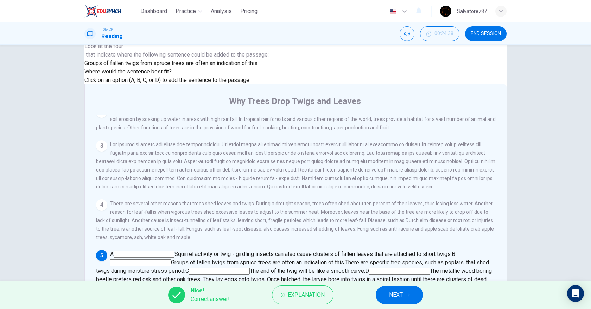
click at [397, 290] on button "NEXT" at bounding box center [400, 295] width 48 height 18
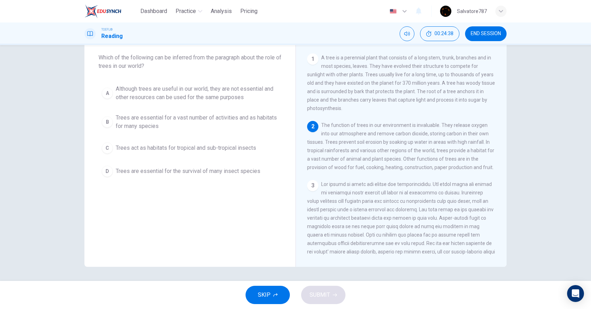
scroll to position [0, 0]
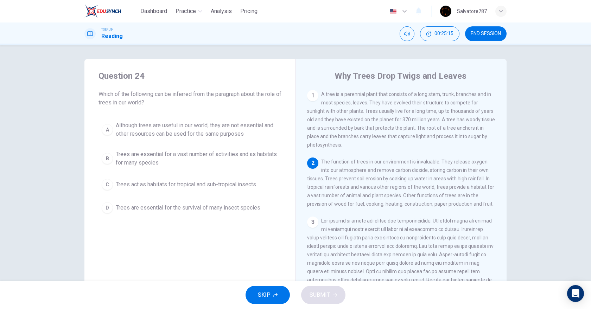
click at [198, 156] on span "Trees are essential for a vast number of activities and as habitats for many sp…" at bounding box center [197, 158] width 163 height 17
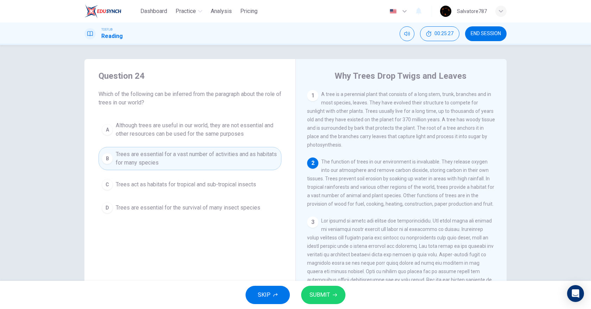
click at [329, 291] on span "SUBMIT" at bounding box center [320, 295] width 20 height 10
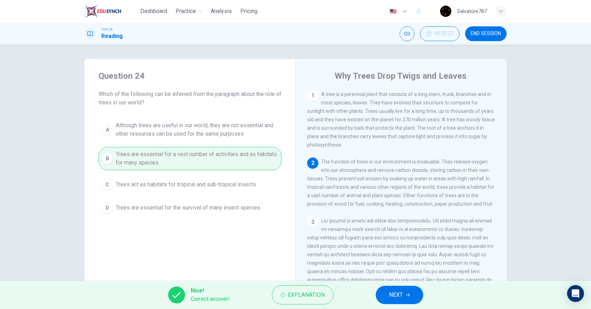
click at [396, 293] on span "NEXT" at bounding box center [396, 295] width 14 height 10
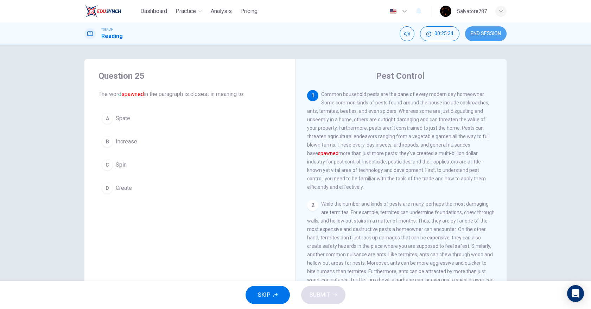
click at [487, 34] on span "END SESSION" at bounding box center [486, 34] width 30 height 6
